Goal: Task Accomplishment & Management: Manage account settings

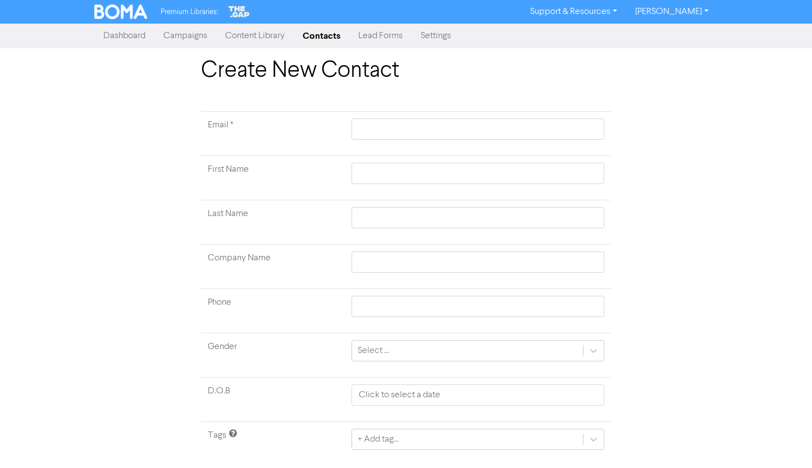
click at [335, 39] on link "Contacts" at bounding box center [322, 36] width 56 height 22
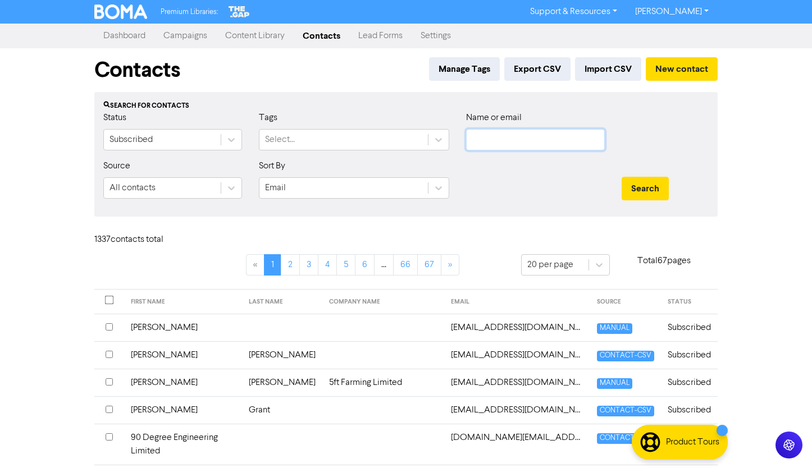
paste input "The Schoenmaekers Investment Trust"
click at [622, 181] on button "Search" at bounding box center [645, 189] width 47 height 24
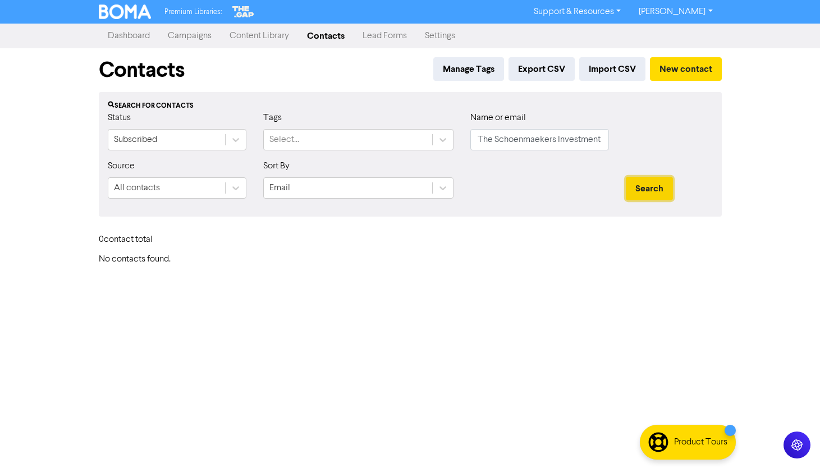
click at [628, 179] on button "Search" at bounding box center [649, 189] width 47 height 24
click at [499, 143] on input "The Schoenmaekers Investment Trust" at bounding box center [540, 139] width 139 height 21
type input "chook"
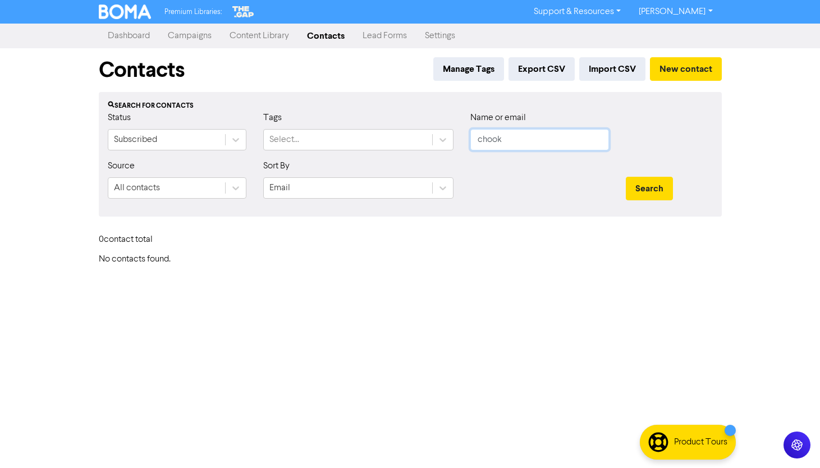
click at [626, 177] on button "Search" at bounding box center [649, 189] width 47 height 24
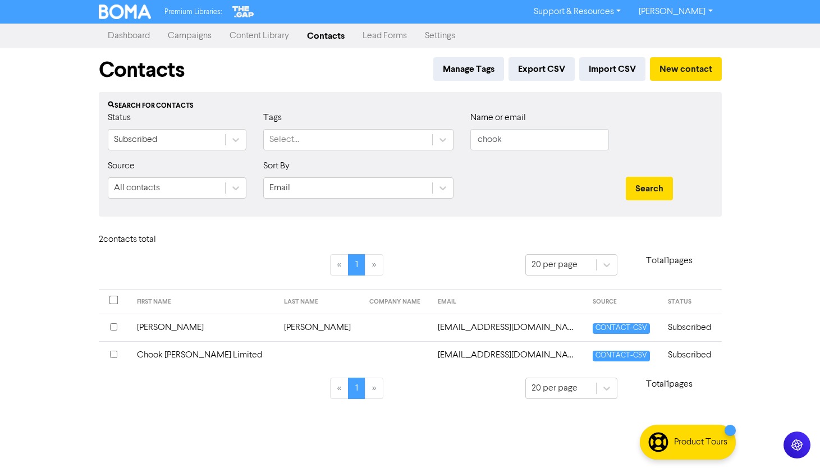
click at [690, 357] on td "Subscribed" at bounding box center [692, 355] width 60 height 28
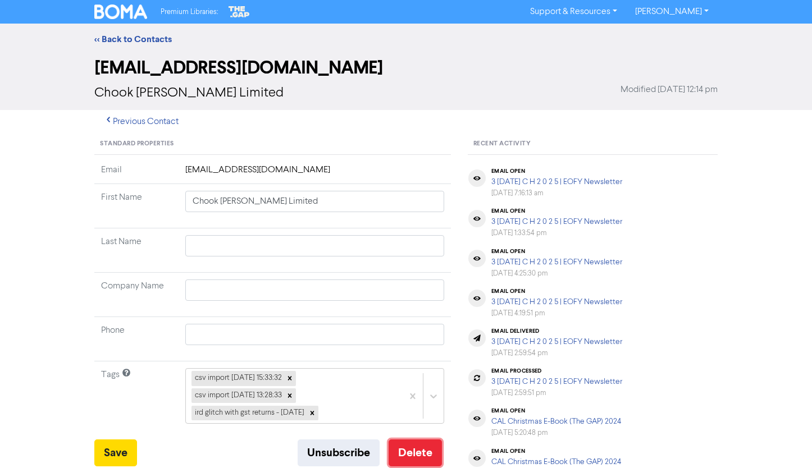
click at [406, 453] on button "Delete" at bounding box center [415, 453] width 53 height 27
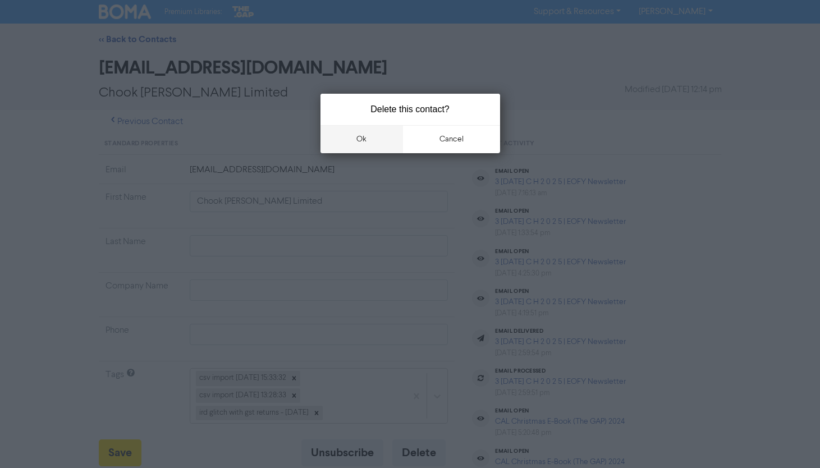
click at [378, 143] on button "ok" at bounding box center [362, 139] width 83 height 28
